Goal: Transaction & Acquisition: Purchase product/service

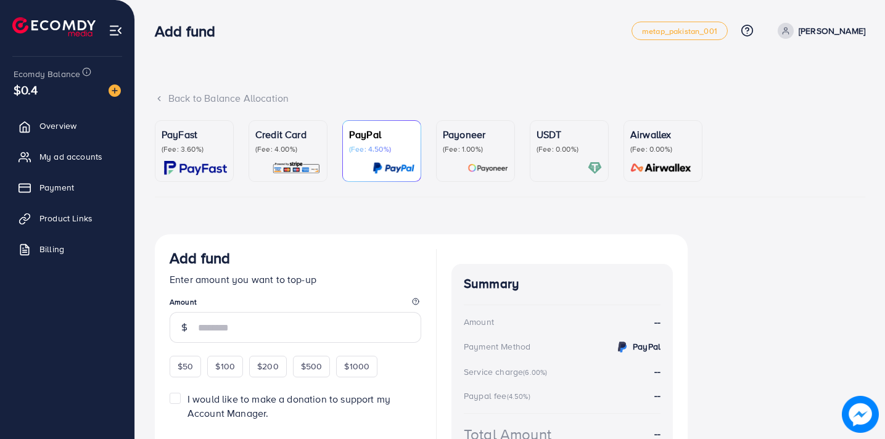
click at [281, 130] on p "Credit Card" at bounding box center [287, 134] width 65 height 15
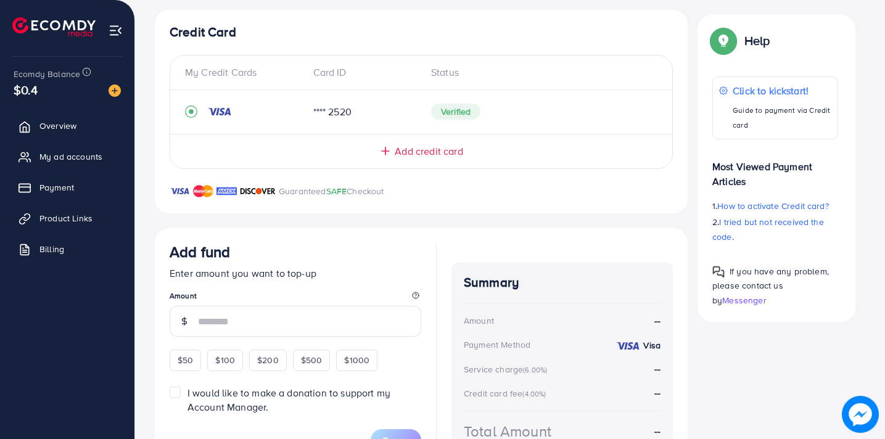
scroll to position [296, 0]
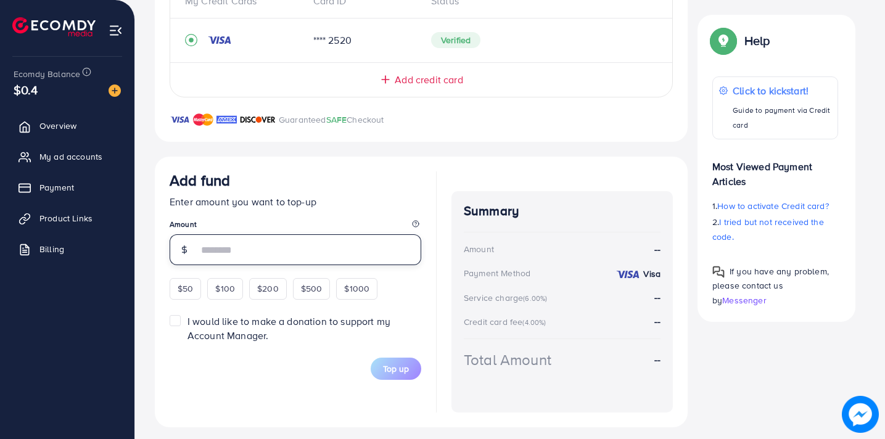
click at [248, 257] on input "number" at bounding box center [309, 249] width 223 height 31
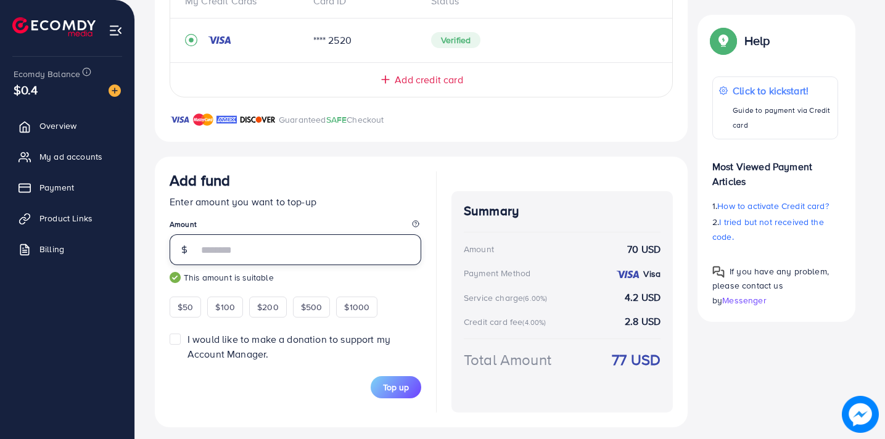
scroll to position [304, 0]
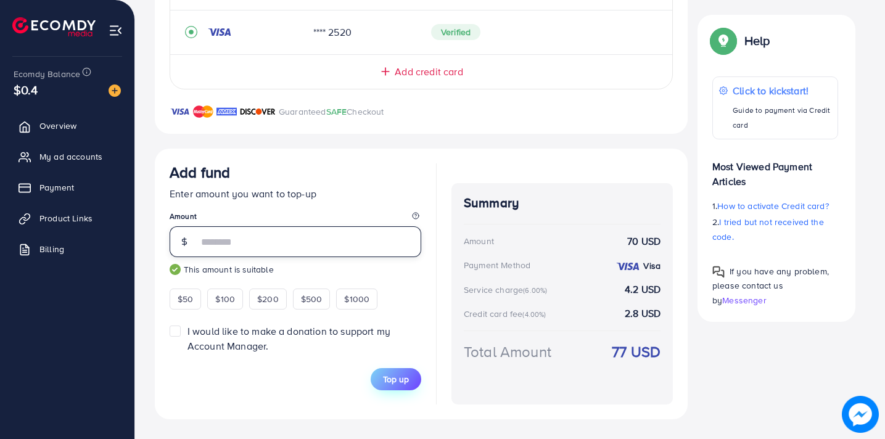
type input "**"
click at [413, 379] on button "Top up" at bounding box center [396, 379] width 51 height 22
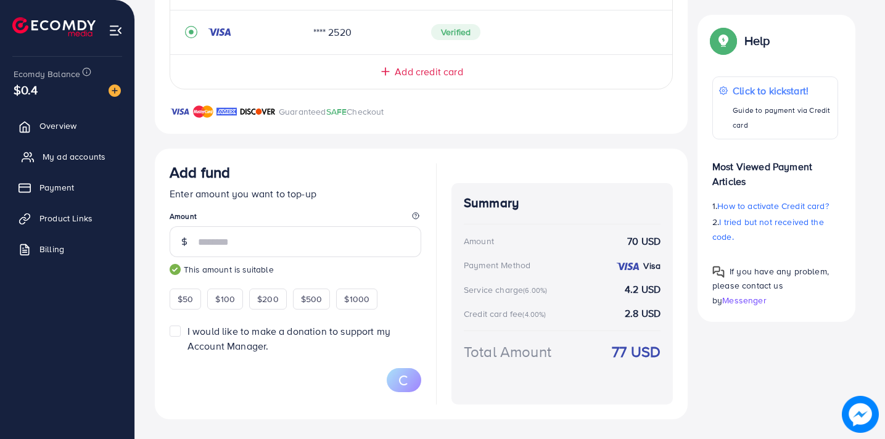
click at [89, 155] on span "My ad accounts" at bounding box center [74, 156] width 63 height 12
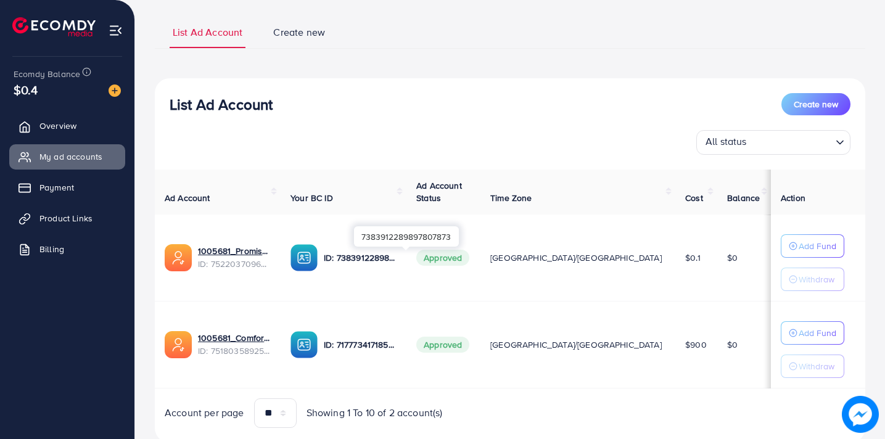
scroll to position [88, 0]
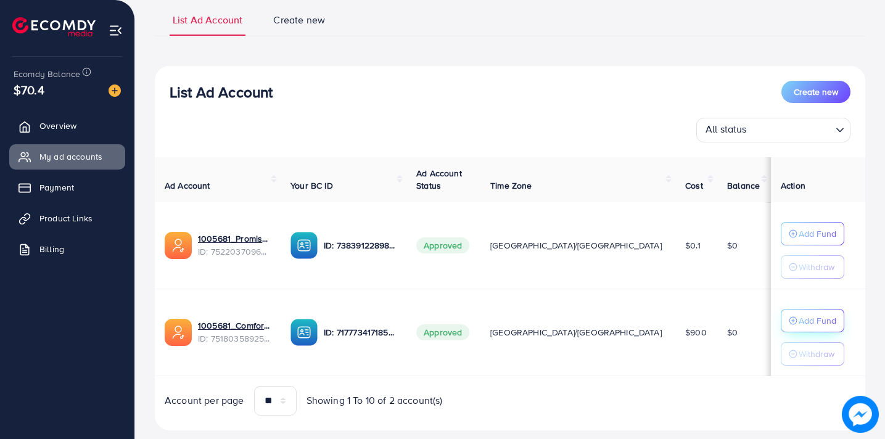
click at [798, 241] on p "Add Fund" at bounding box center [817, 233] width 38 height 15
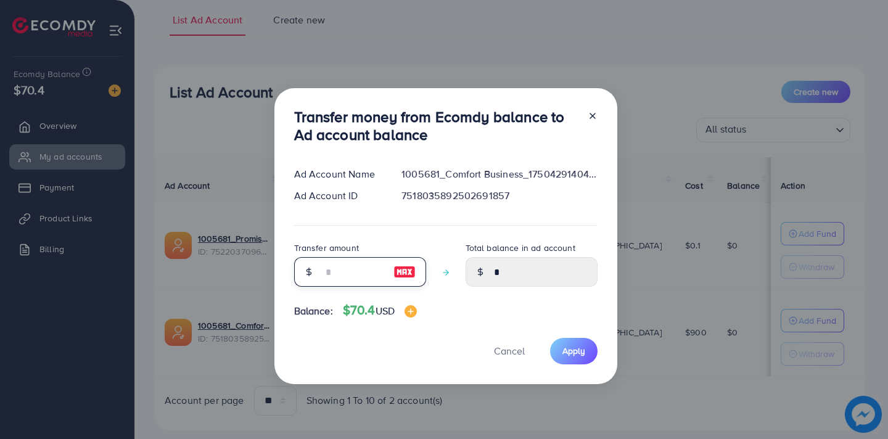
click at [368, 271] on input "number" at bounding box center [353, 272] width 62 height 30
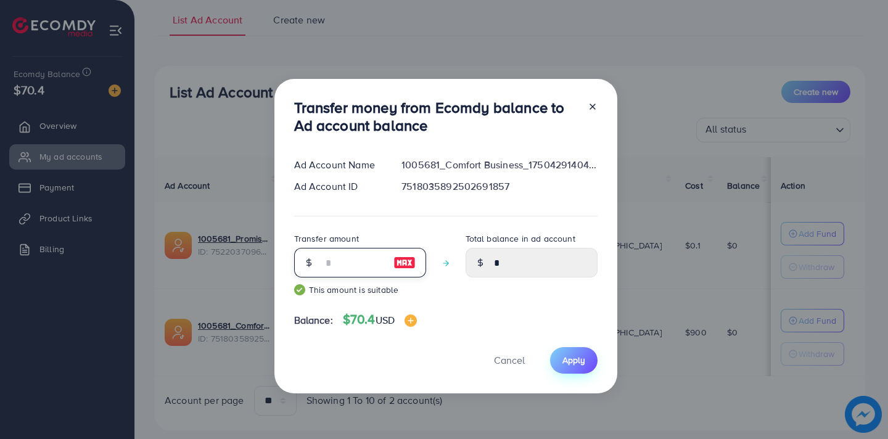
type input "**"
click at [573, 355] on span "Apply" at bounding box center [573, 360] width 23 height 12
